Goal: Transaction & Acquisition: Purchase product/service

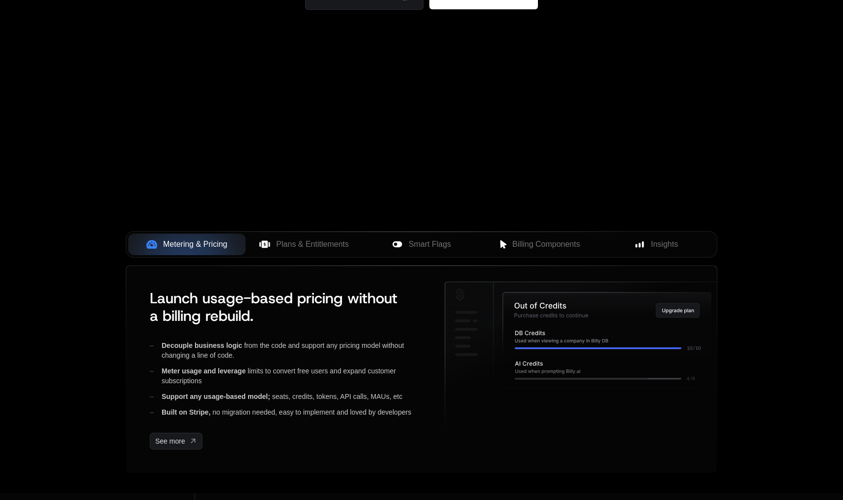
scroll to position [229, 0]
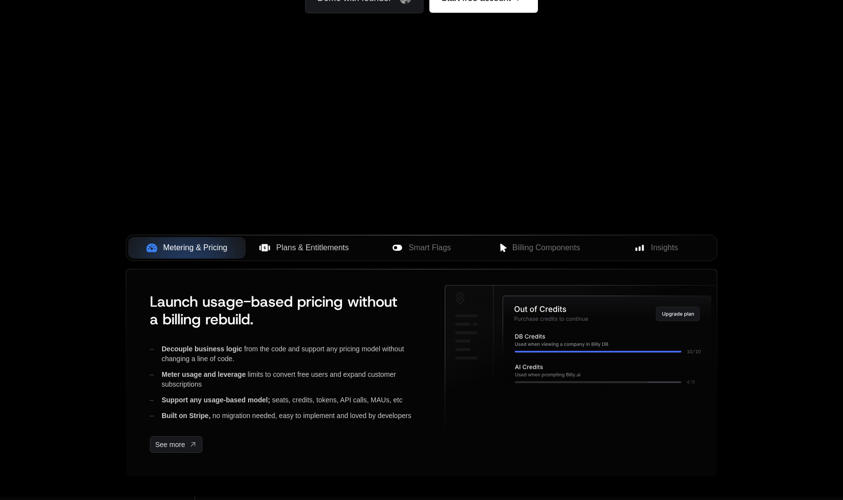
click at [327, 242] on span "Plans & Entitlements" at bounding box center [312, 248] width 73 height 12
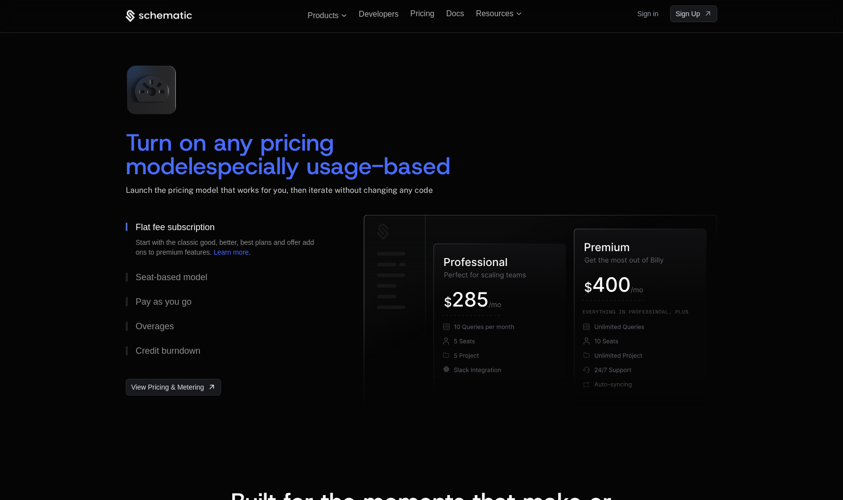
scroll to position [1403, 0]
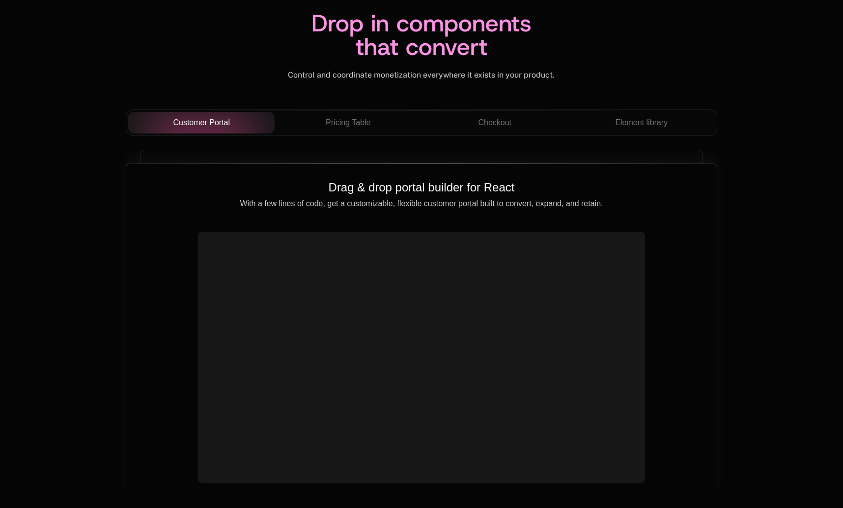
scroll to position [3470, 0]
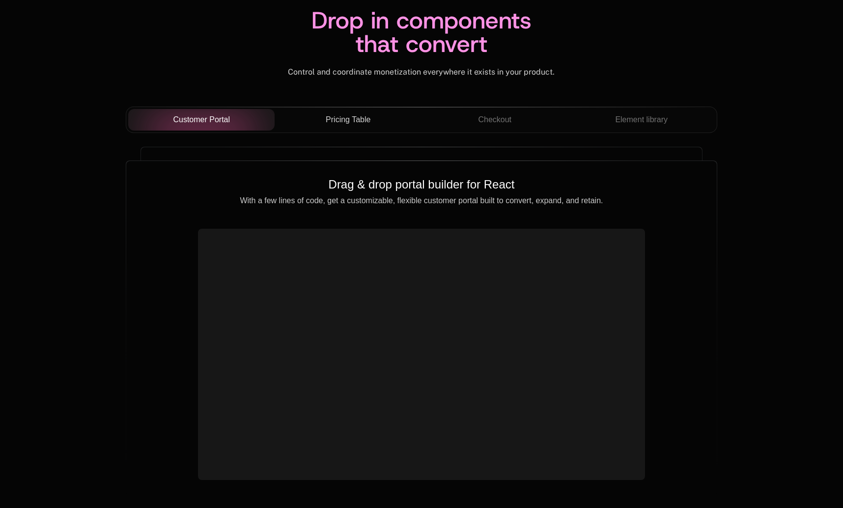
click at [342, 114] on span "Pricing Table" at bounding box center [348, 120] width 45 height 12
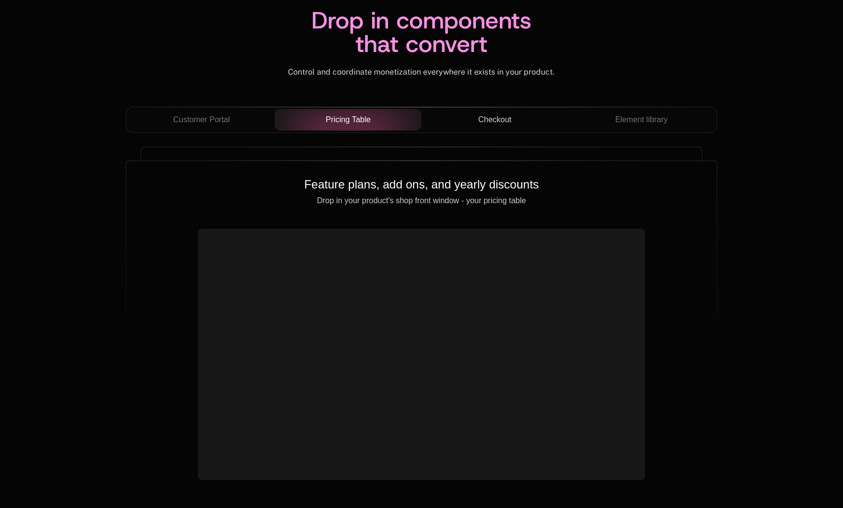
click at [508, 114] on span "Checkout" at bounding box center [494, 120] width 33 height 12
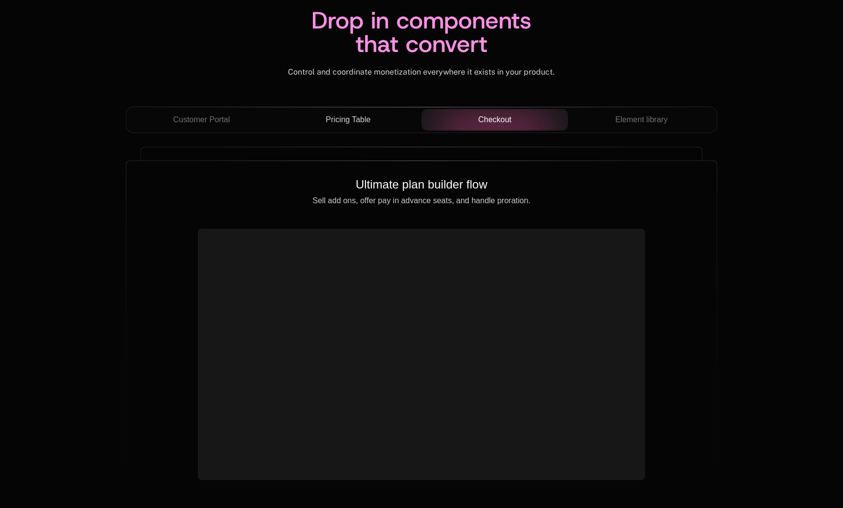
drag, startPoint x: 107, startPoint y: 302, endPoint x: 131, endPoint y: 311, distance: 25.5
click at [108, 302] on div "Drop in components that convert Control and coordinate monetization everywhere …" at bounding box center [421, 220] width 638 height 571
